Goal: Task Accomplishment & Management: Use online tool/utility

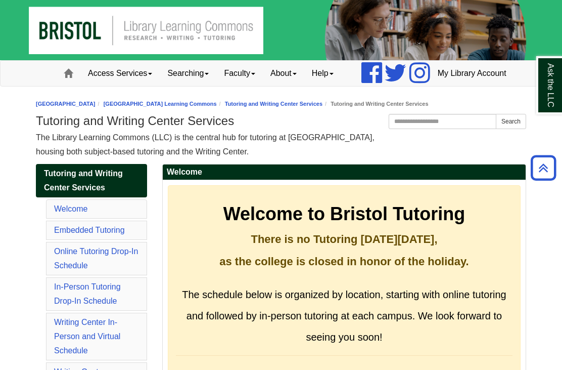
scroll to position [5595, 0]
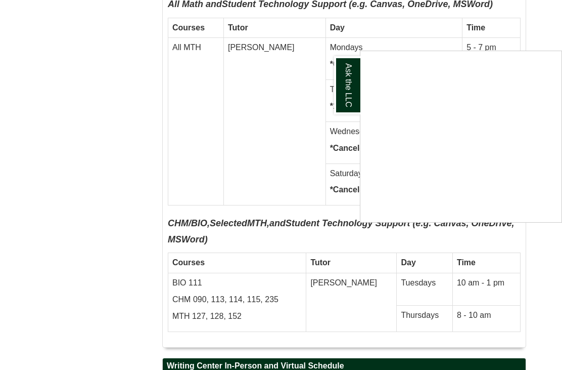
click at [540, 34] on div "Ask the LLC" at bounding box center [281, 185] width 562 height 370
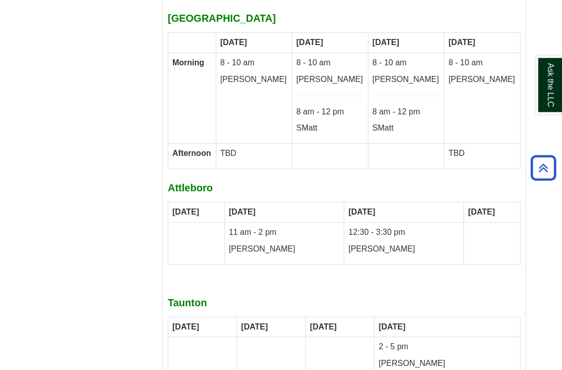
scroll to position [6331, 0]
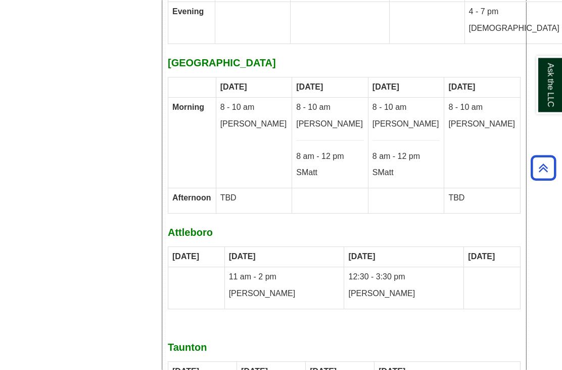
scroll to position [6287, 0]
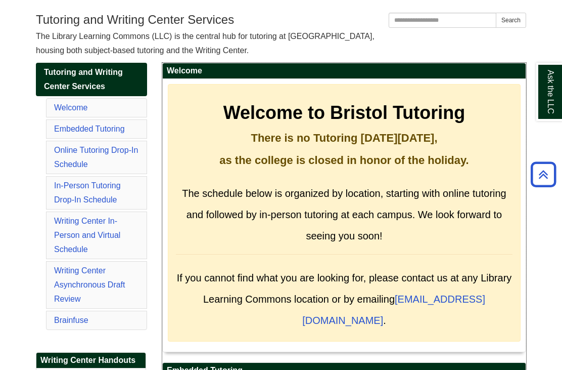
scroll to position [100, 0]
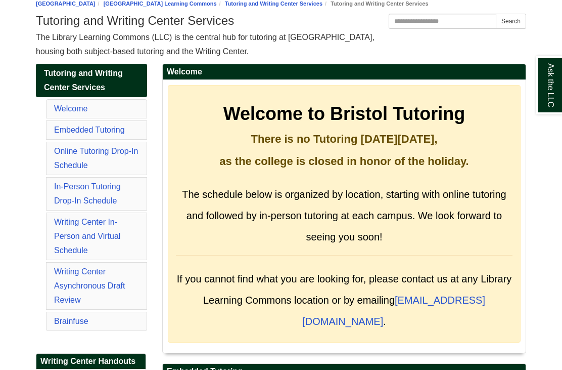
click at [118, 169] on link "Online Tutoring Drop-In Schedule" at bounding box center [96, 158] width 84 height 23
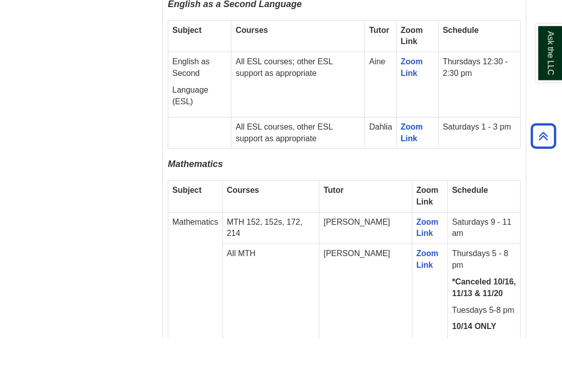
scroll to position [1947, 0]
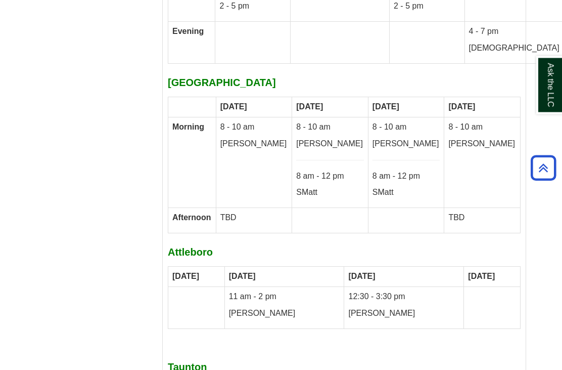
scroll to position [6266, 0]
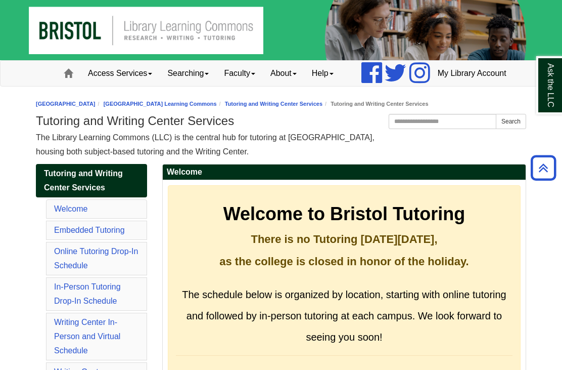
scroll to position [5595, 0]
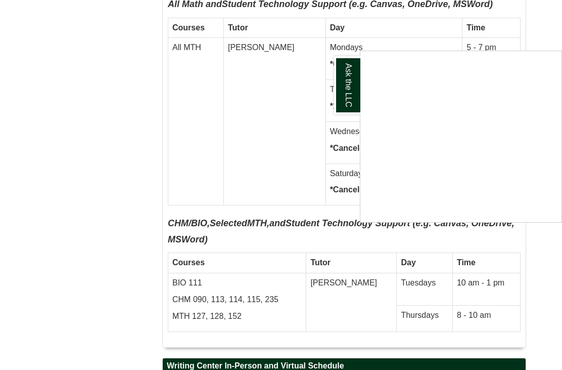
click at [115, 125] on div "Ask the LLC" at bounding box center [281, 185] width 562 height 370
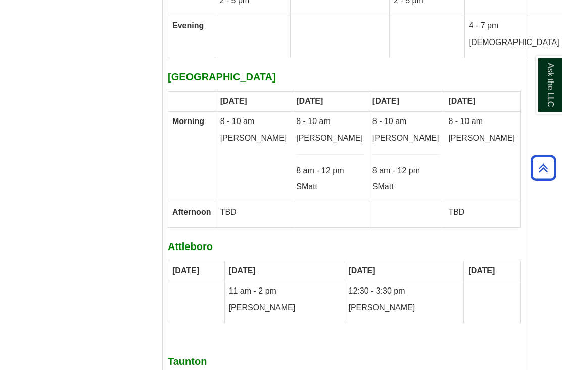
scroll to position [6272, 0]
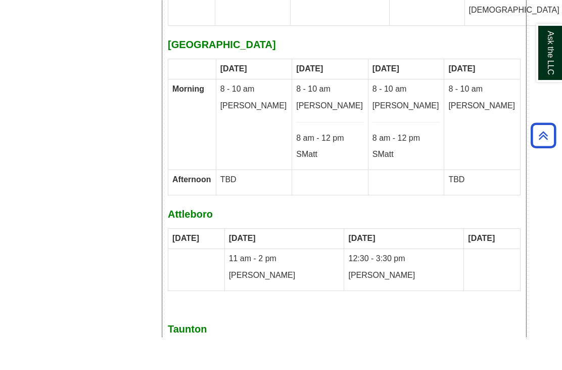
scroll to position [6304, 0]
